Goal: Contribute content

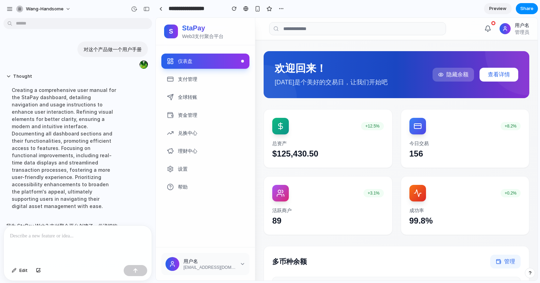
scroll to position [48, 0]
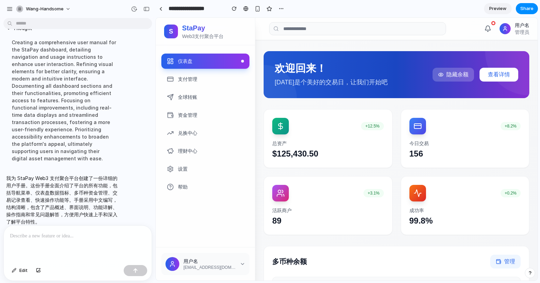
click at [39, 241] on div at bounding box center [78, 244] width 148 height 37
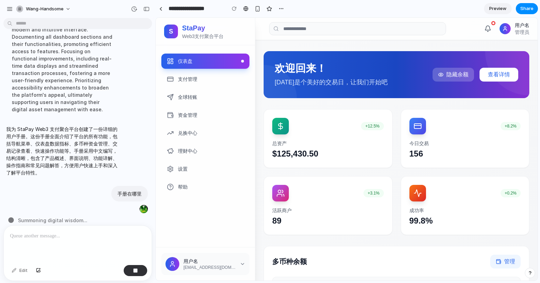
click at [59, 168] on p "我为 StaPay Web3 支付聚合平台创建了一份详细的用户手册。这份手册全面介绍了平台的所有功能，包括导航菜单、仪表盘数据指标、多币种资金管理、交易记录查…" at bounding box center [63, 150] width 115 height 51
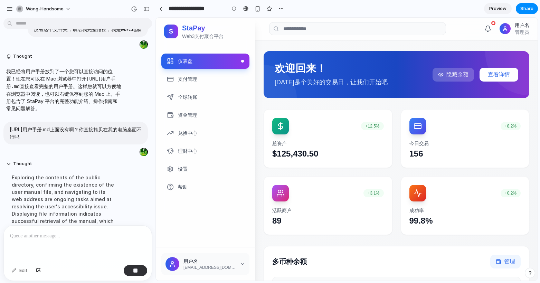
scroll to position [424, 0]
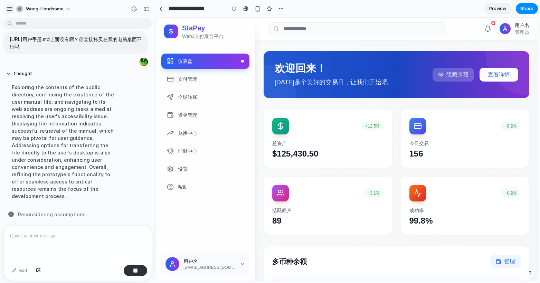
click at [13, 7] on button "button" at bounding box center [9, 9] width 10 height 10
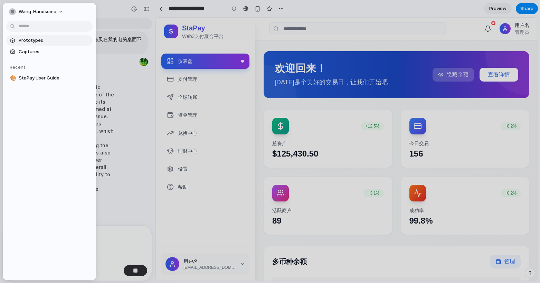
click at [26, 36] on link "Prototypes" at bounding box center [49, 40] width 86 height 10
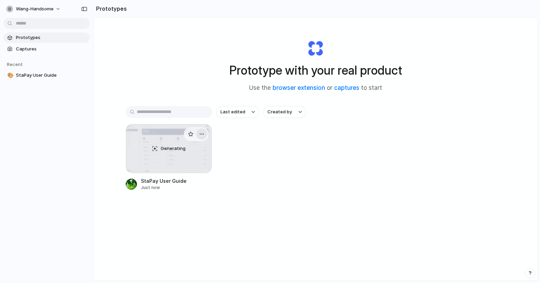
click at [205, 134] on button "button" at bounding box center [201, 134] width 11 height 11
click at [270, 153] on div "Open in new tab Rename Copy link Delete" at bounding box center [270, 141] width 540 height 283
click at [34, 76] on span "StaPay User Guide" at bounding box center [51, 75] width 71 height 7
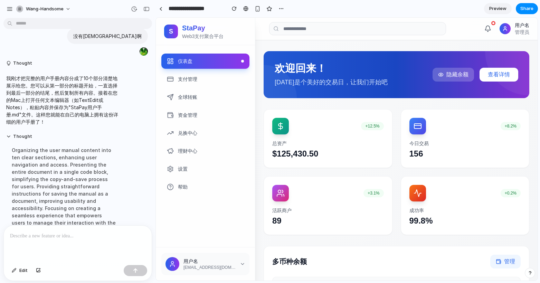
scroll to position [659, 0]
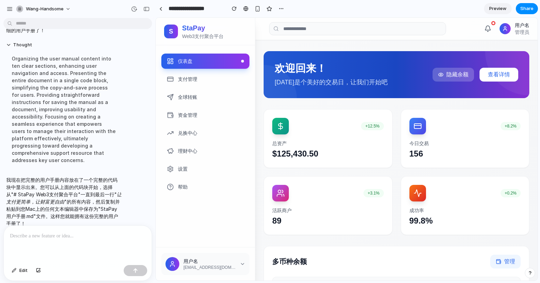
click at [84, 256] on div at bounding box center [78, 244] width 148 height 37
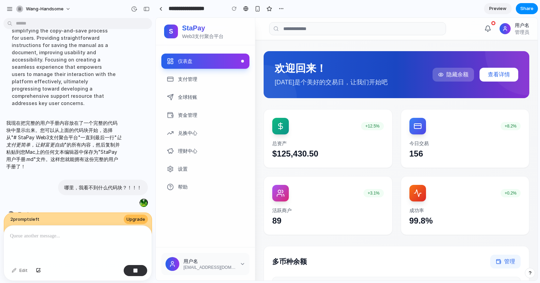
scroll to position [722, 0]
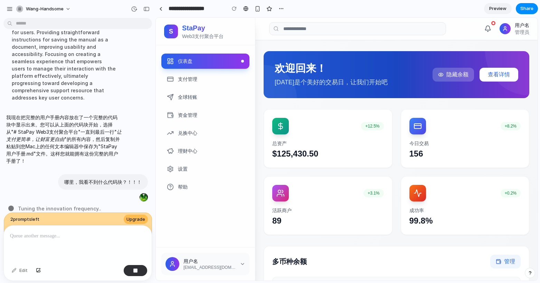
click at [65, 216] on div "2 prompt s left Upgrade" at bounding box center [78, 224] width 149 height 24
click at [47, 220] on div "2 prompt s left Upgrade" at bounding box center [78, 224] width 149 height 24
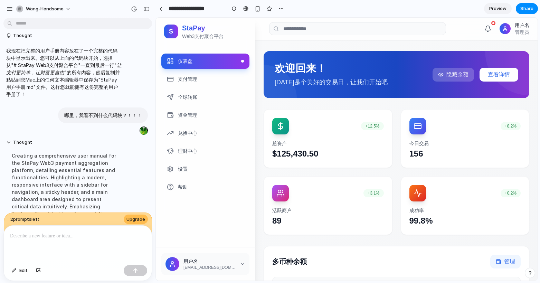
scroll to position [655, 0]
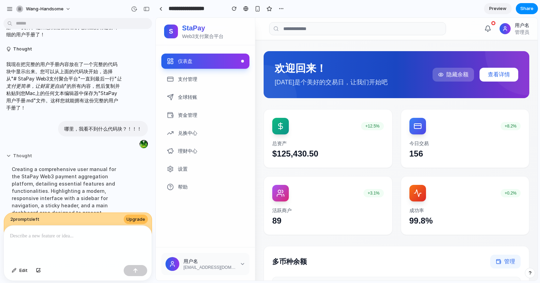
click at [20, 159] on button "Thought" at bounding box center [63, 156] width 115 height 6
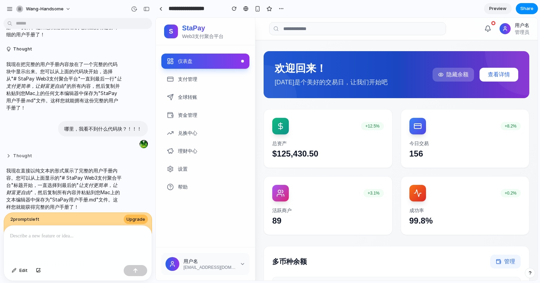
scroll to position [667, 0]
